Goal: Communication & Community: Answer question/provide support

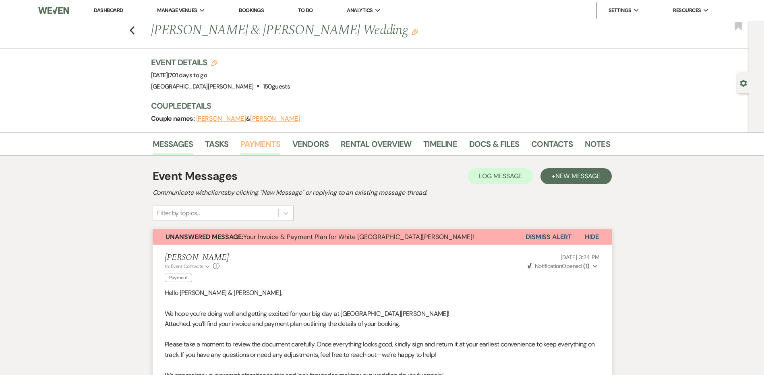
click at [256, 146] on link "Payments" at bounding box center [260, 147] width 40 height 18
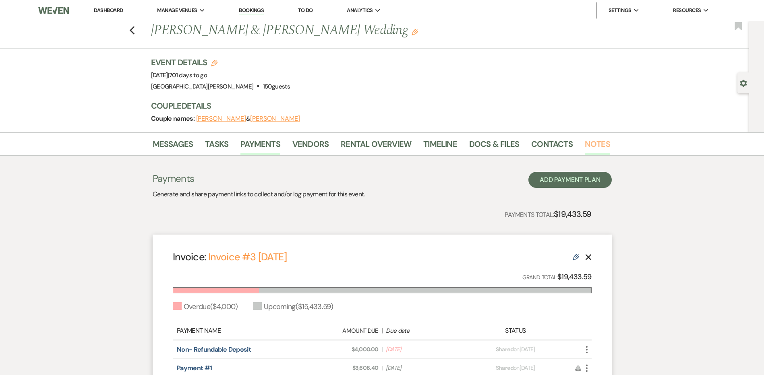
click at [595, 145] on link "Notes" at bounding box center [597, 147] width 25 height 18
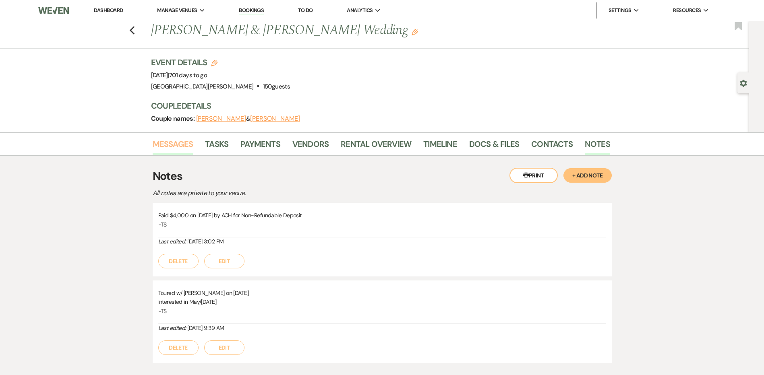
click at [175, 138] on link "Messages" at bounding box center [173, 147] width 41 height 18
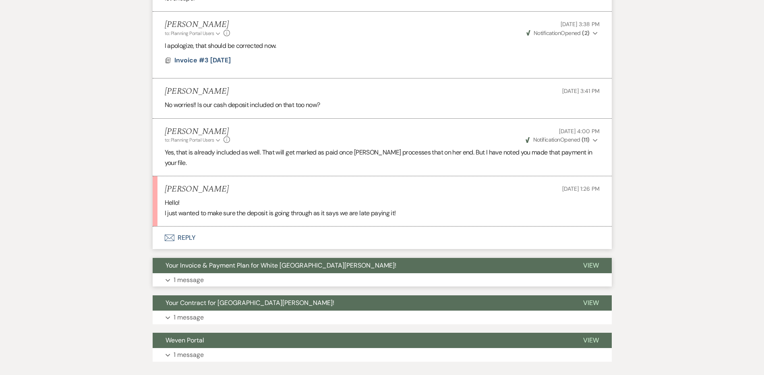
scroll to position [580, 0]
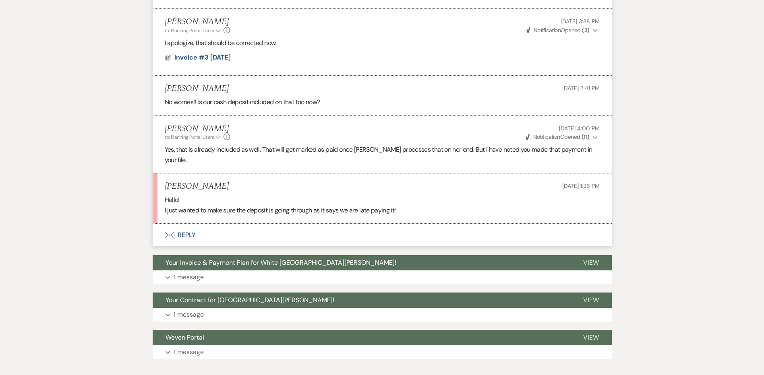
click at [179, 227] on button "Envelope Reply" at bounding box center [382, 235] width 459 height 23
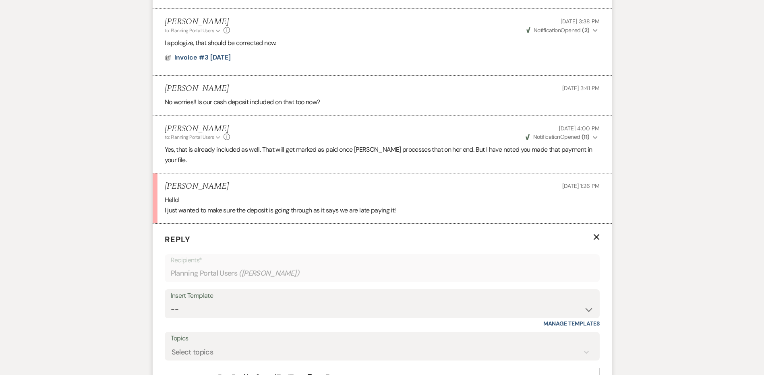
scroll to position [661, 0]
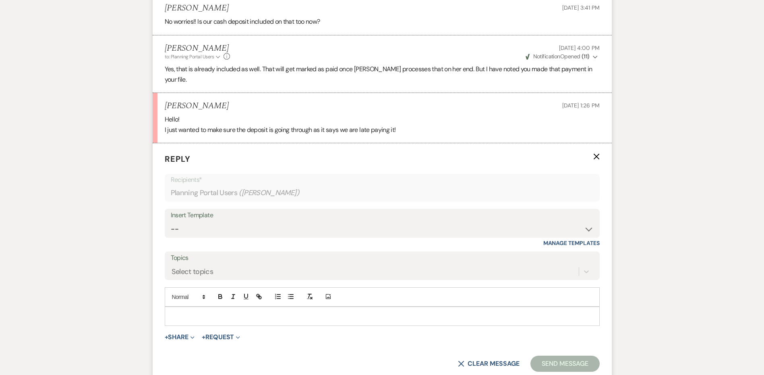
click at [209, 312] on p at bounding box center [382, 316] width 422 height 9
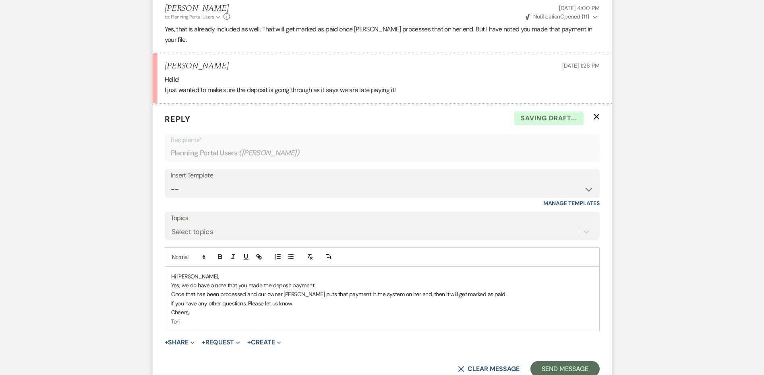
scroll to position [701, 0]
click at [562, 361] on button "Send Message" at bounding box center [564, 369] width 69 height 16
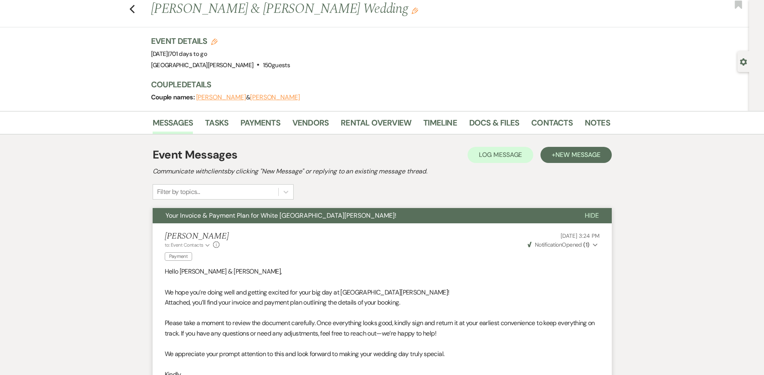
scroll to position [0, 0]
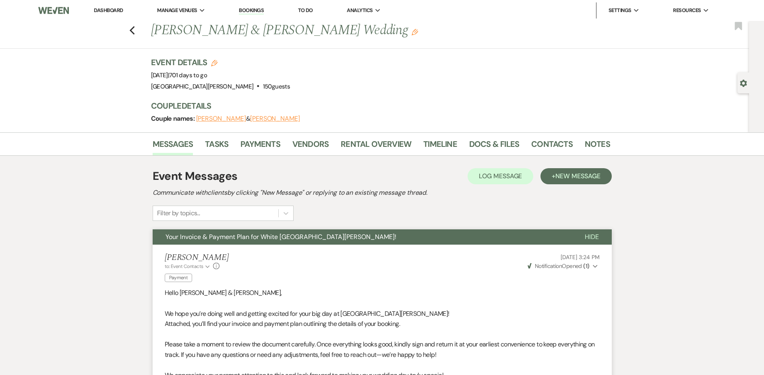
click at [123, 12] on link "Dashboard" at bounding box center [108, 10] width 29 height 7
